Goal: Task Accomplishment & Management: Manage account settings

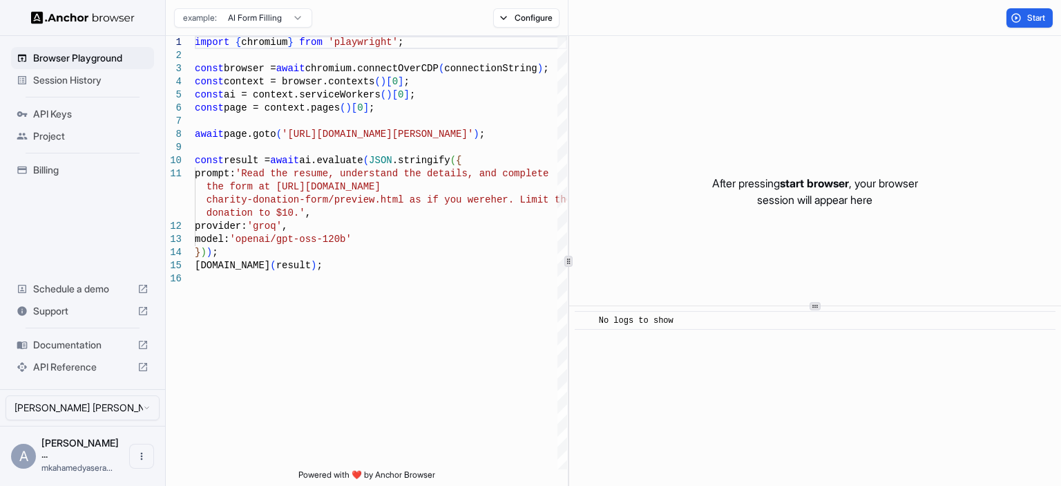
click at [65, 79] on span "Session History" at bounding box center [90, 80] width 115 height 14
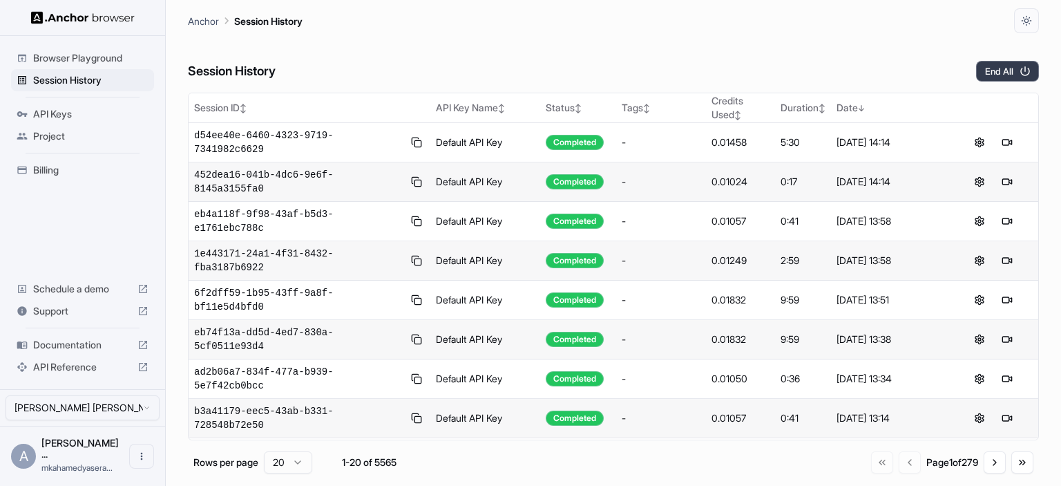
click at [1006, 73] on button "End All" at bounding box center [1007, 71] width 63 height 21
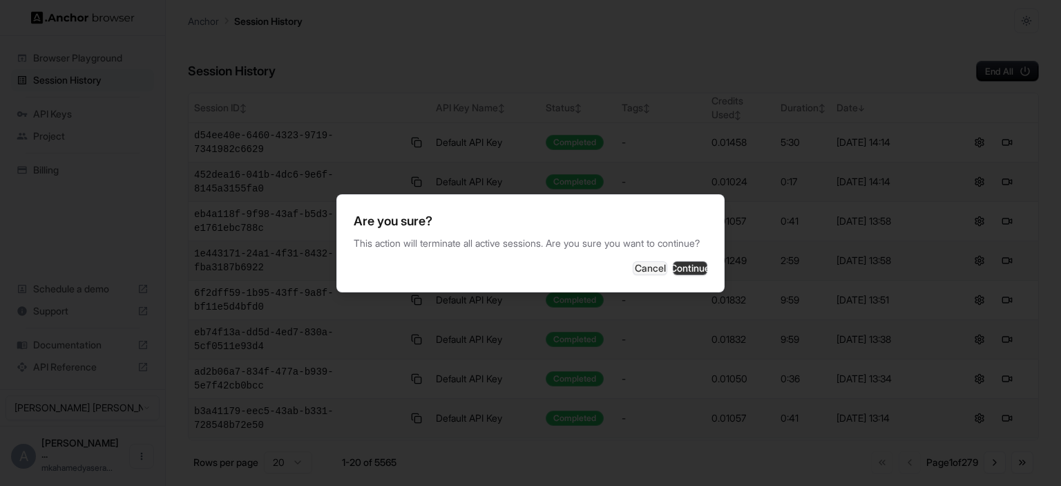
click at [690, 273] on button "Continue" at bounding box center [690, 268] width 35 height 14
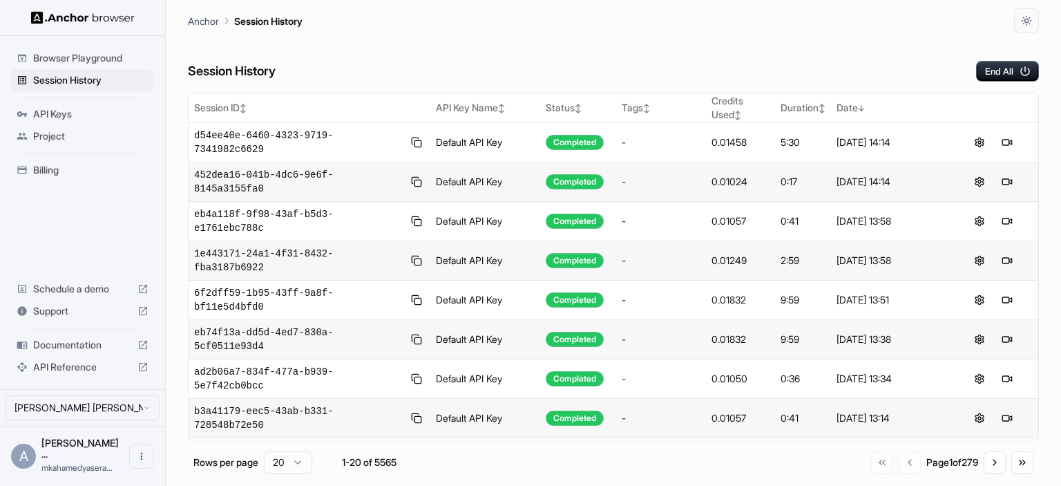
click at [47, 164] on span "Billing" at bounding box center [90, 170] width 115 height 14
